Goal: Communication & Community: Answer question/provide support

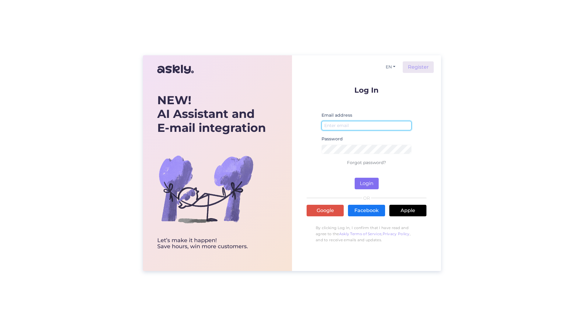
type input "[EMAIL_ADDRESS][DOMAIN_NAME]"
click at [373, 184] on button "Login" at bounding box center [366, 184] width 24 height 12
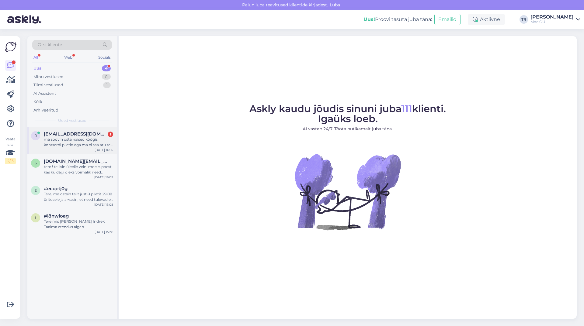
click at [72, 136] on span "[EMAIL_ADDRESS][DOMAIN_NAME]" at bounding box center [75, 133] width 63 height 5
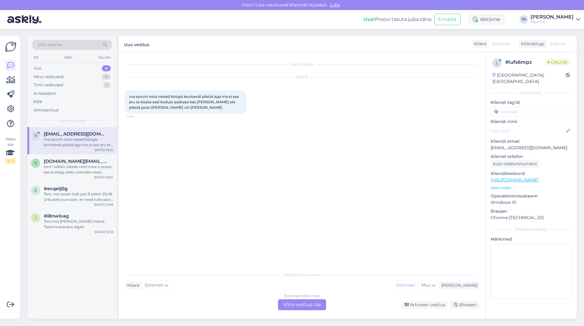
click at [303, 306] on div "Estonian to Estonian Võta vestlus üle" at bounding box center [302, 304] width 48 height 11
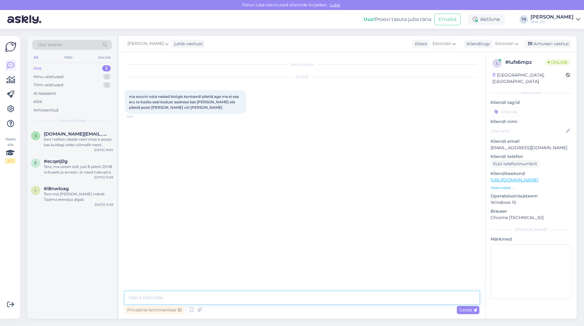
click at [151, 298] on textarea at bounding box center [302, 298] width 354 height 13
drag, startPoint x: 279, startPoint y: 298, endPoint x: 259, endPoint y: 297, distance: 20.7
click at [259, 297] on textarea "Tere, piletite kohta saadame teavituse e-maili [PERSON_NAME] aadressi" at bounding box center [302, 298] width 354 height 13
click at [374, 298] on textarea "Tere, piletite kohta saadame teavituse e-maili [PERSON_NAME] e-[PERSON_NAME] vo…" at bounding box center [302, 298] width 354 height 13
click at [418, 295] on textarea "Tere, piletite kohta saadame teavituse e-maili [PERSON_NAME] e-[PERSON_NAME] vo…" at bounding box center [302, 298] width 354 height 13
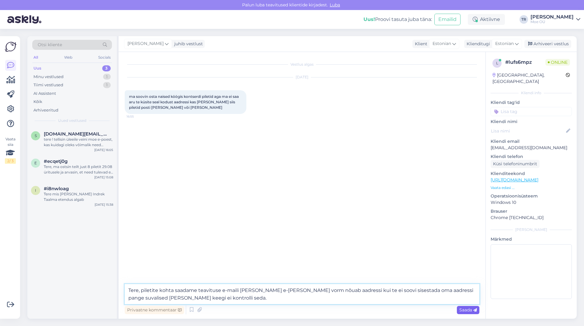
type textarea "Tere, piletite kohta saadame teavituse e-maili [PERSON_NAME] e-[PERSON_NAME] vo…"
click at [466, 311] on span "Saada" at bounding box center [468, 309] width 18 height 5
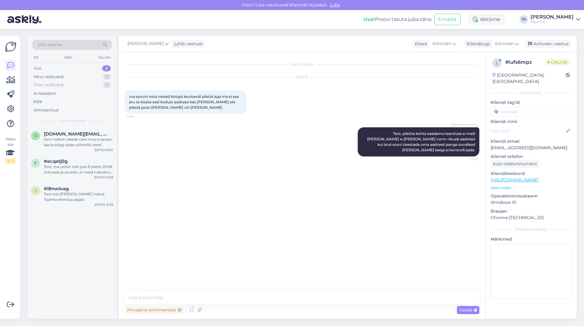
click at [52, 85] on div "Tiimi vestlused" at bounding box center [48, 85] width 30 height 6
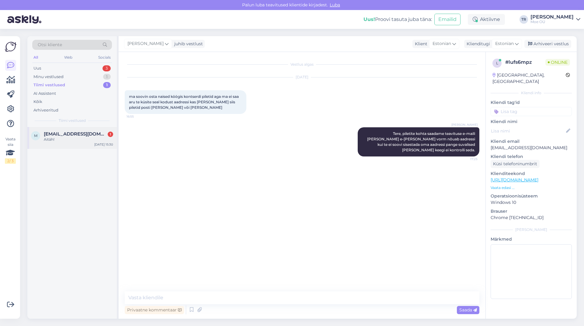
click at [58, 134] on span "[EMAIL_ADDRESS][DOMAIN_NAME]" at bounding box center [75, 133] width 63 height 5
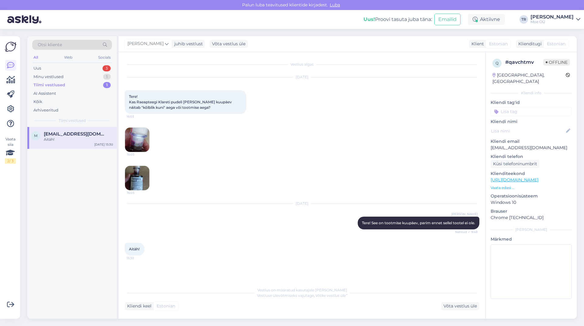
click at [136, 143] on img at bounding box center [137, 140] width 24 height 24
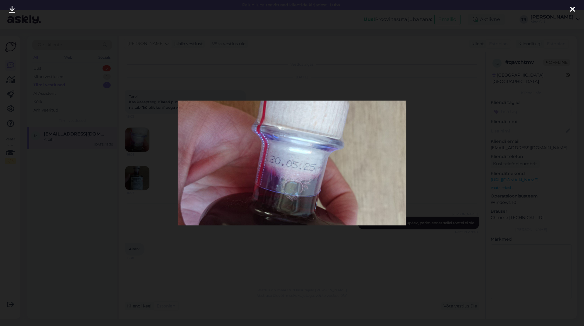
click at [572, 8] on icon at bounding box center [572, 10] width 5 height 8
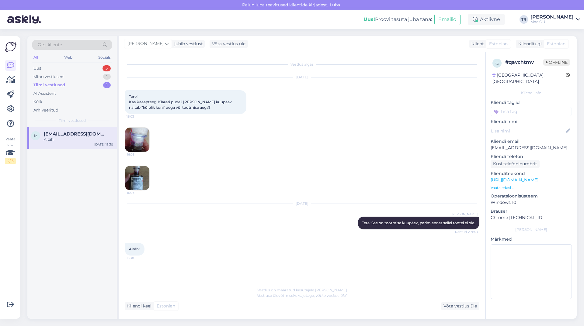
click at [137, 182] on img at bounding box center [137, 178] width 24 height 24
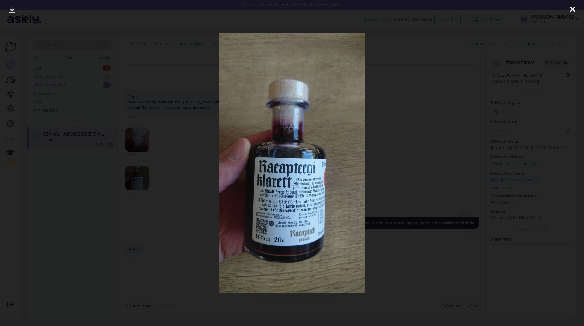
click at [571, 8] on icon at bounding box center [572, 10] width 5 height 8
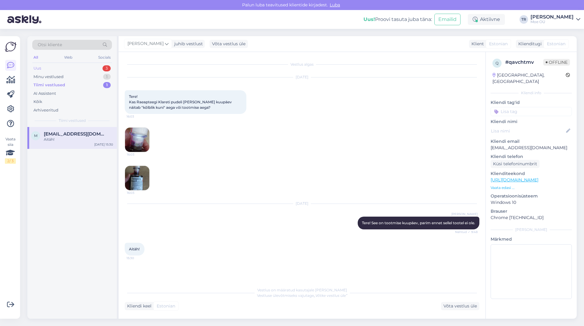
click at [39, 70] on div "Uus" at bounding box center [37, 68] width 8 height 6
